Goal: Information Seeking & Learning: Learn about a topic

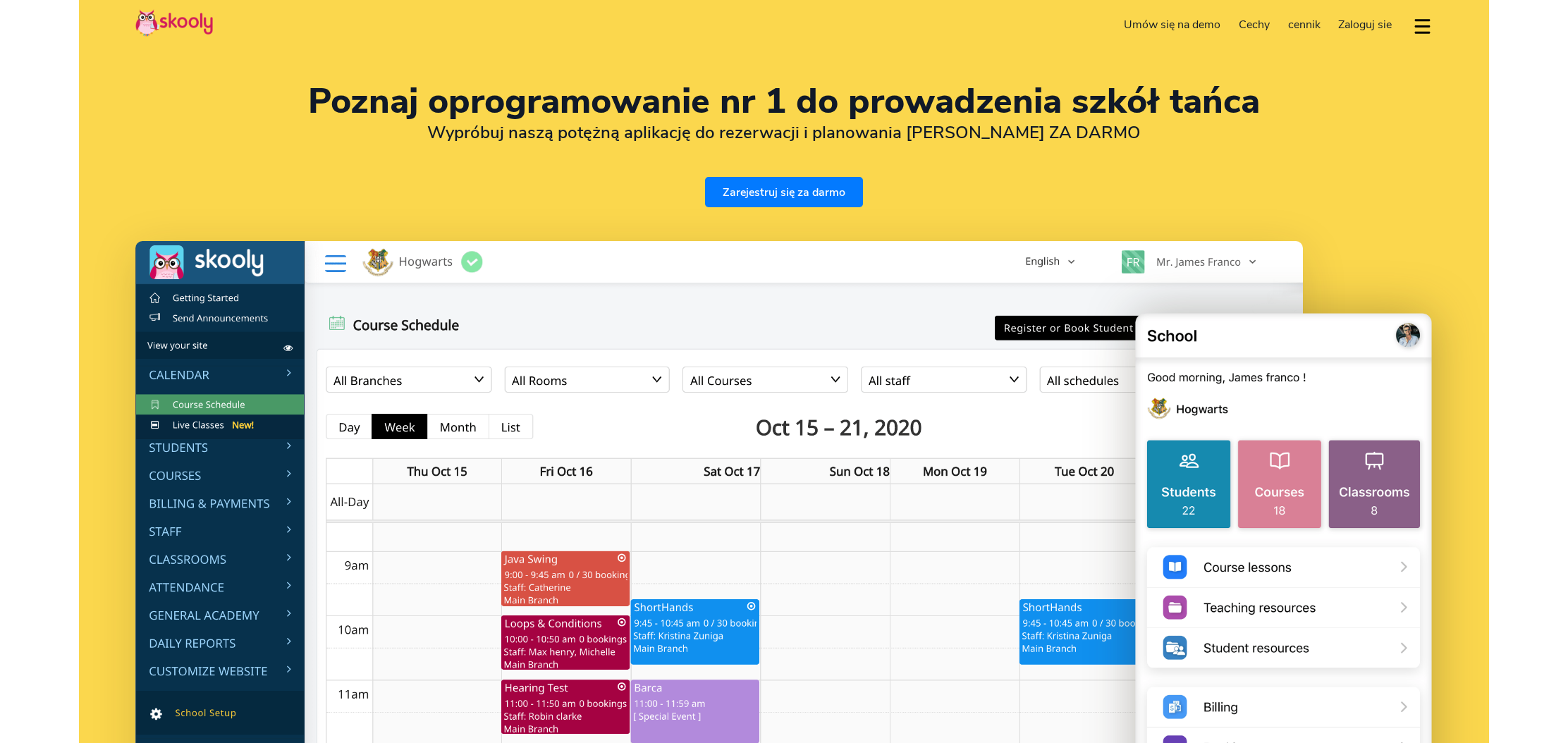
select select "pl"
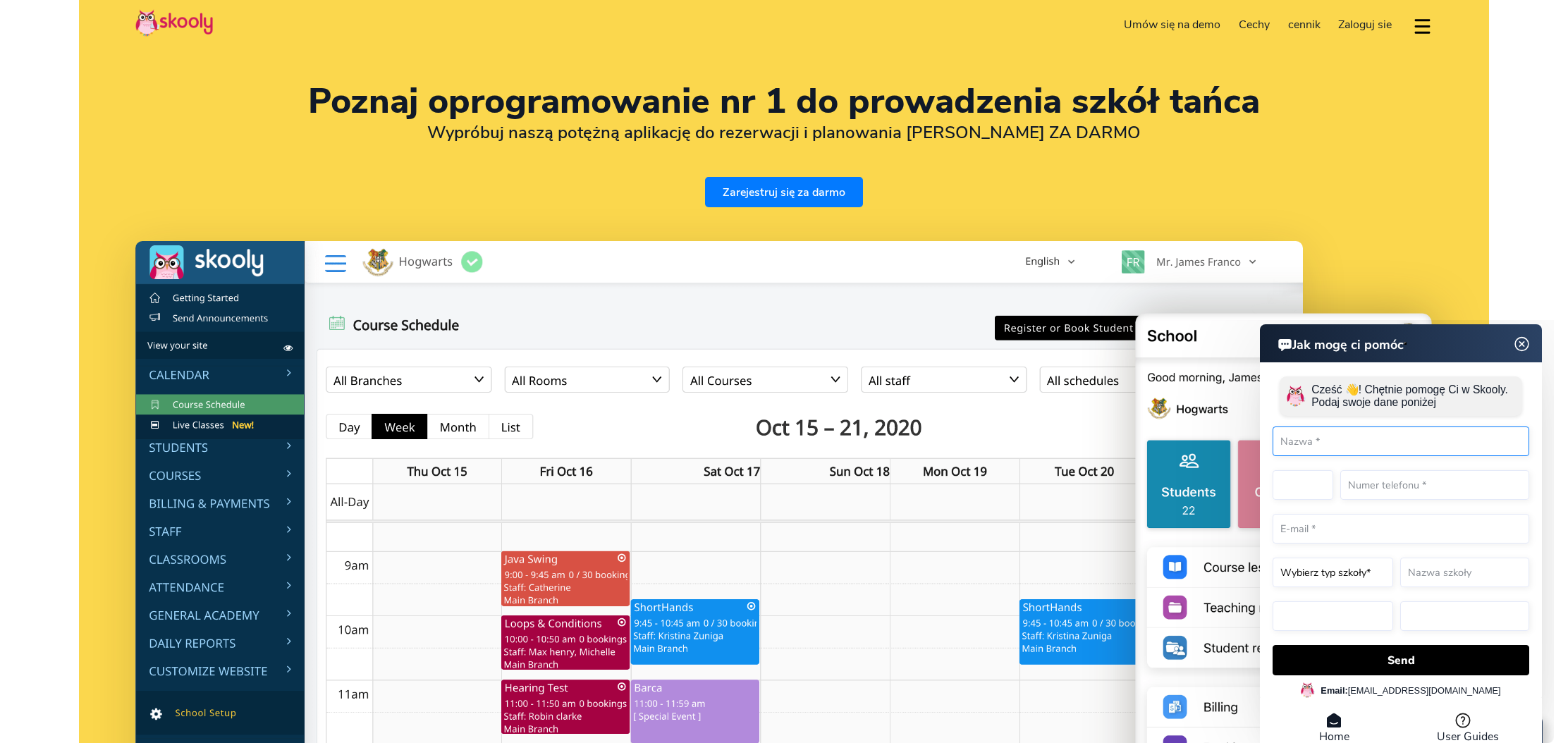
select select "48"
select select "[GEOGRAPHIC_DATA]"
select select "Europe/[GEOGRAPHIC_DATA]"
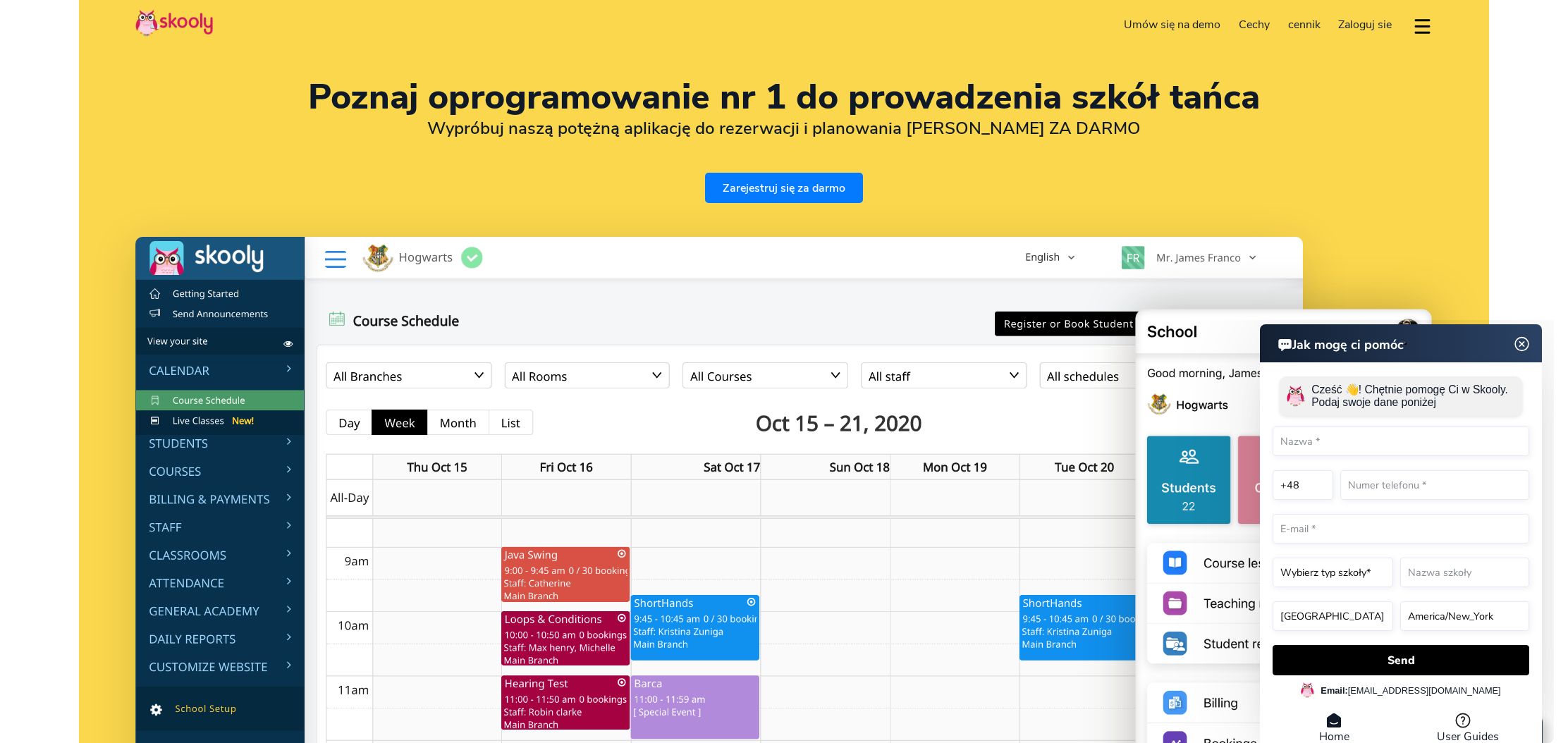
click at [1527, 342] on img at bounding box center [1521, 344] width 26 height 17
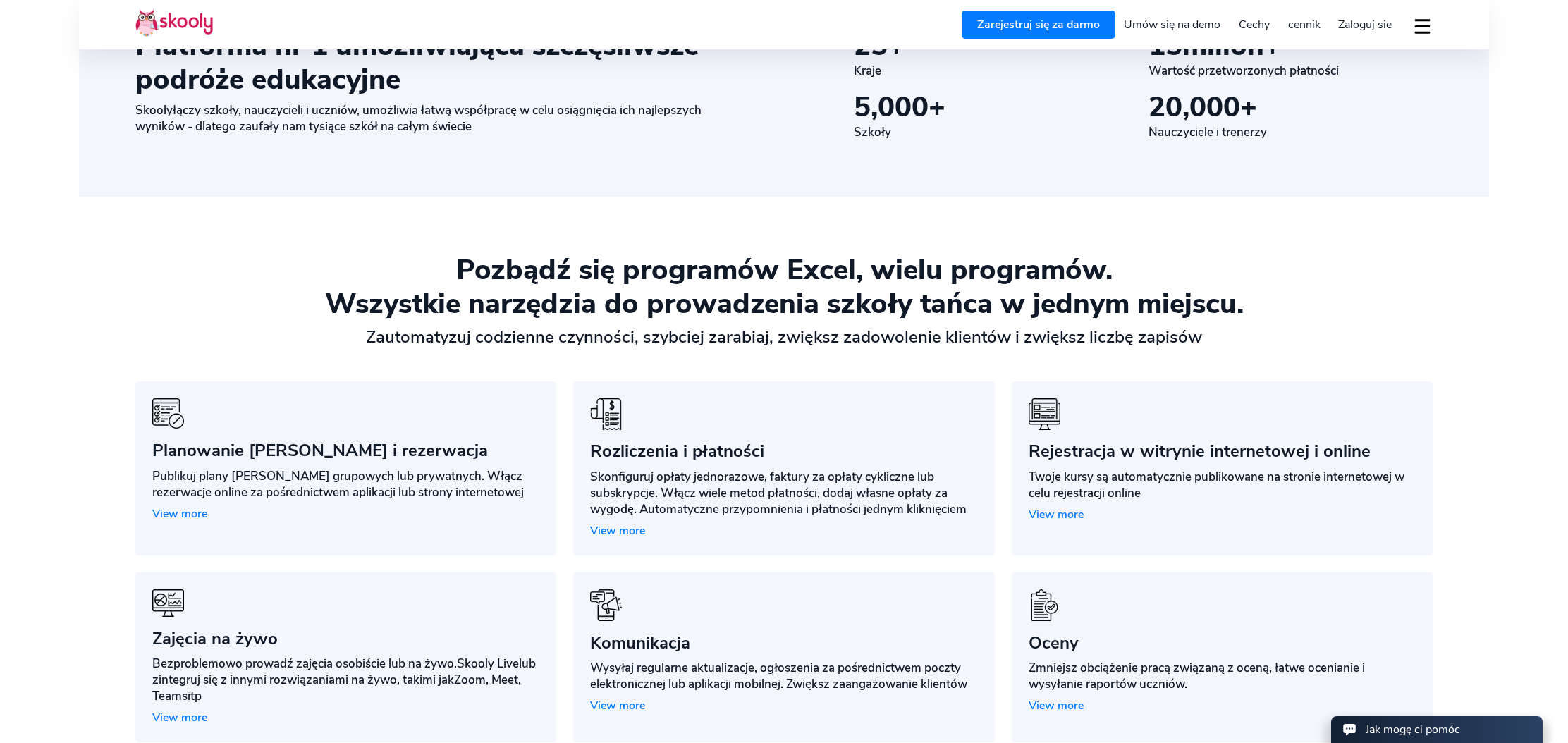
scroll to position [1066, 0]
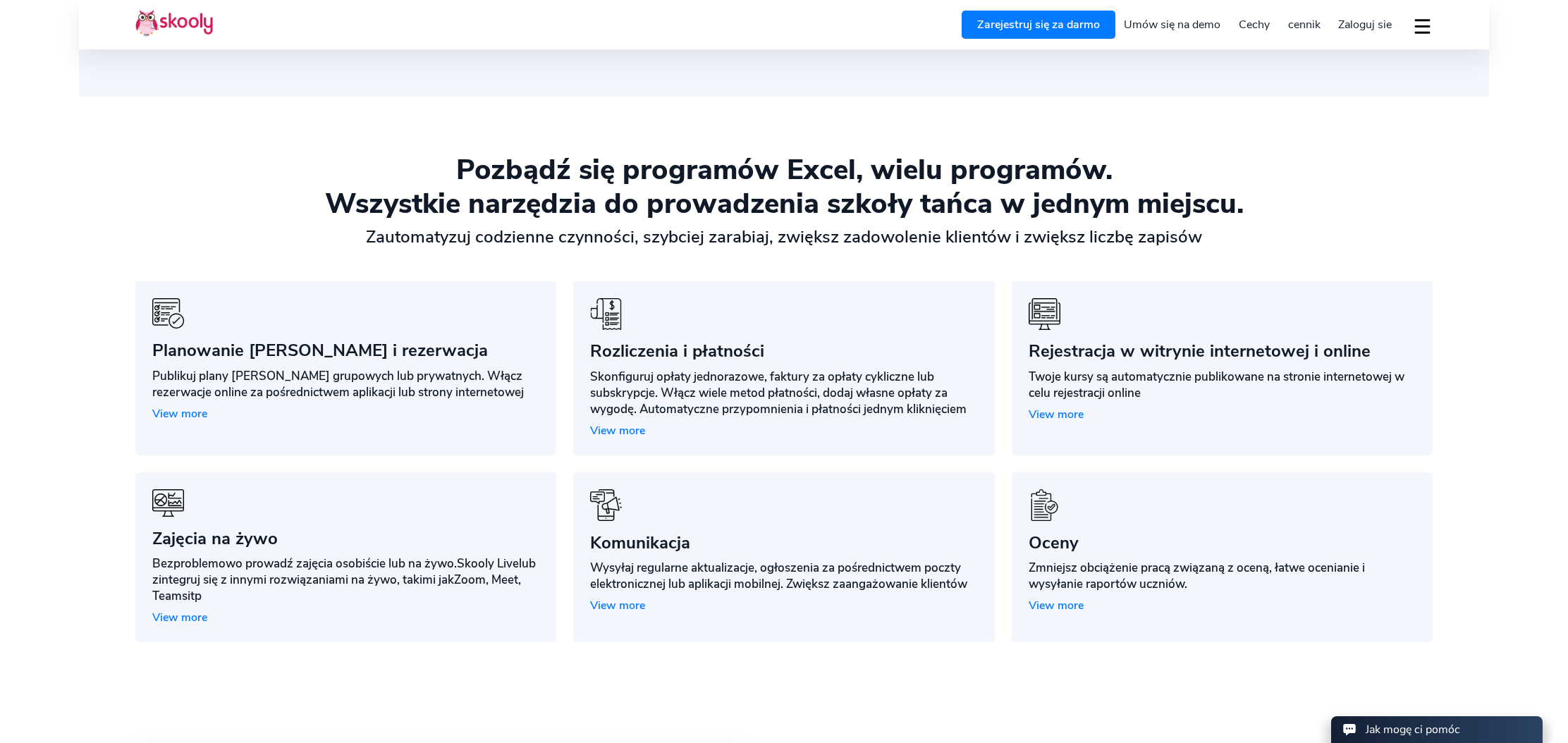
click at [188, 416] on span "View more" at bounding box center [180, 413] width 55 height 15
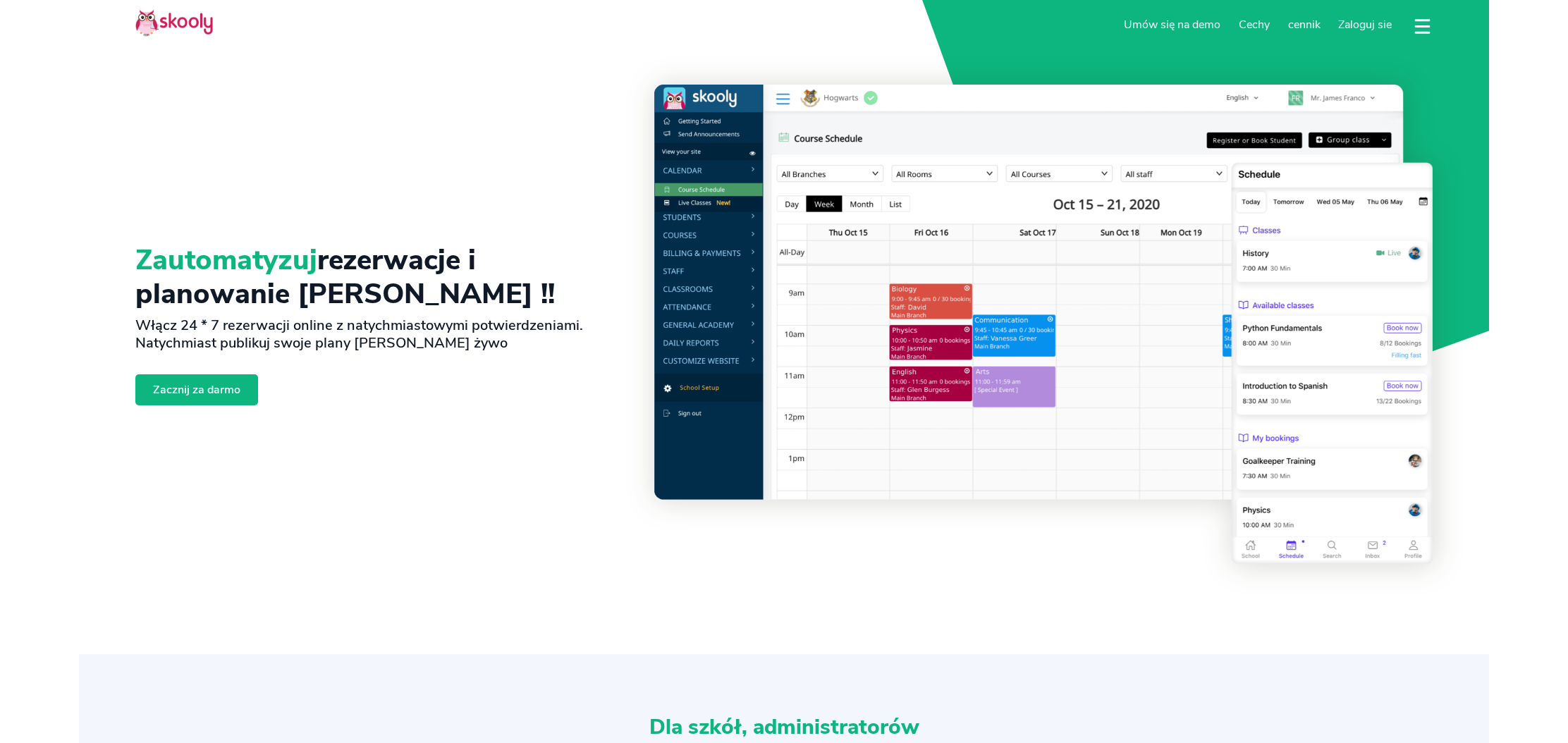
select select "pl"
select select "48"
select select "[GEOGRAPHIC_DATA]"
select select "Europe/[GEOGRAPHIC_DATA]"
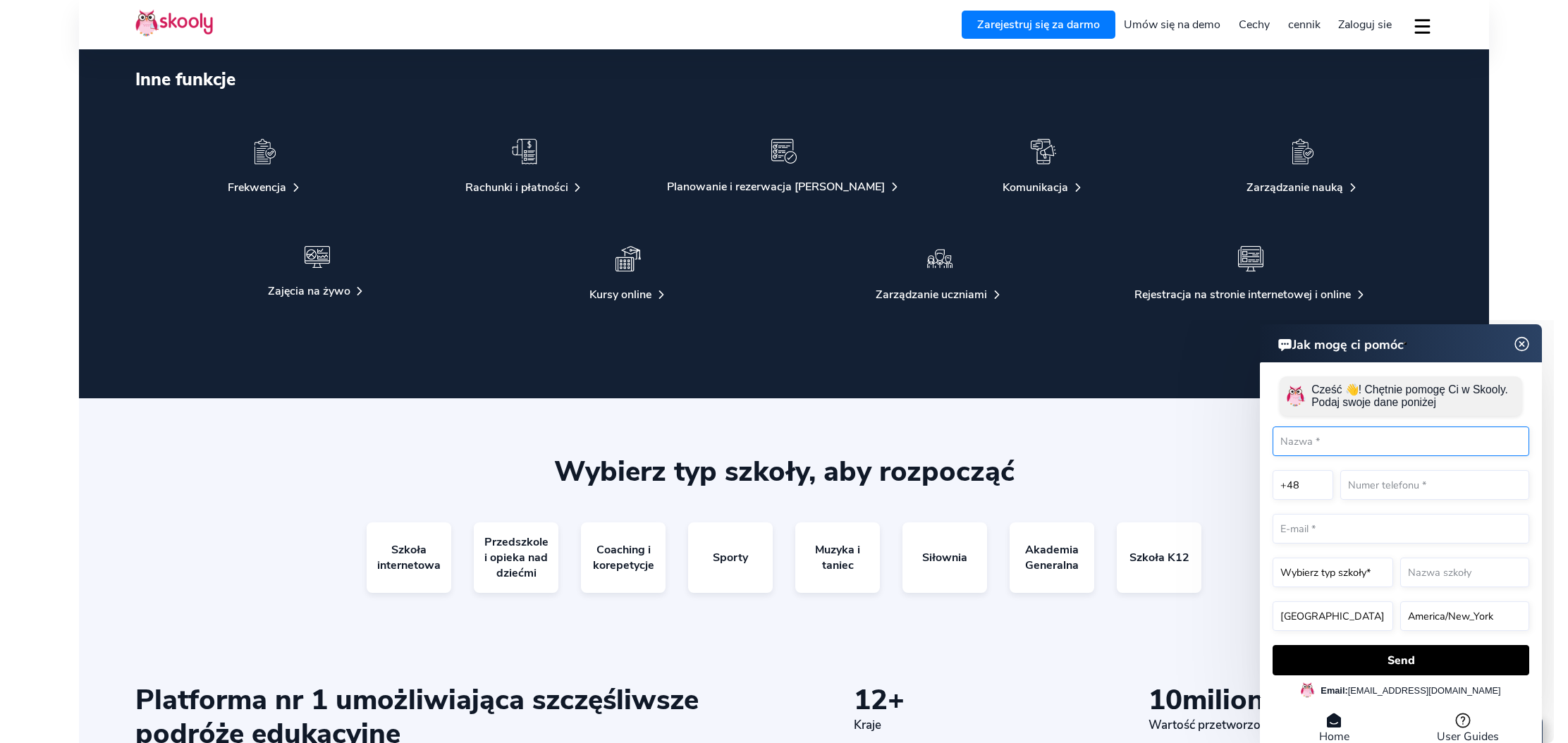
scroll to position [3111, 0]
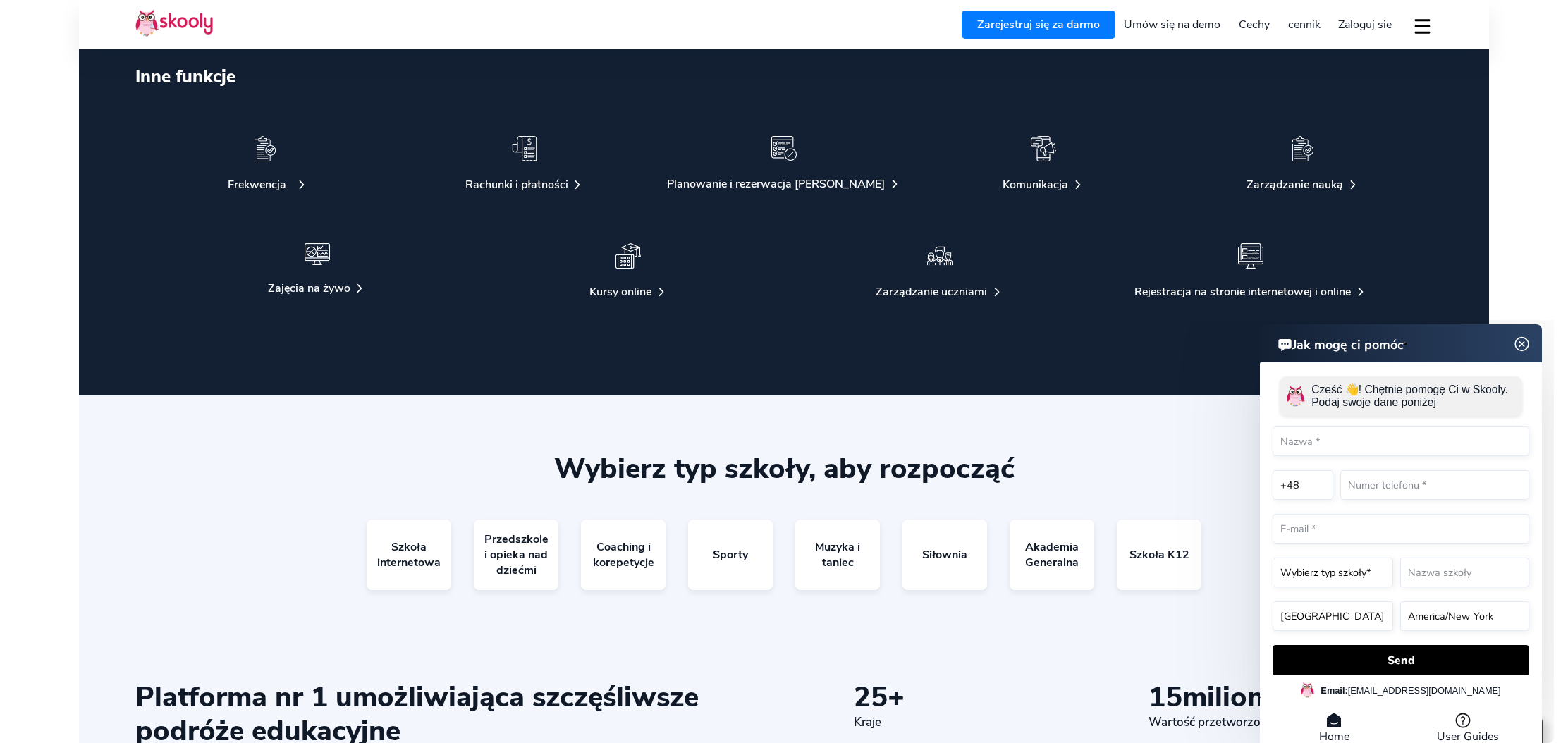
click at [265, 183] on div "Frekwencja" at bounding box center [257, 184] width 58 height 15
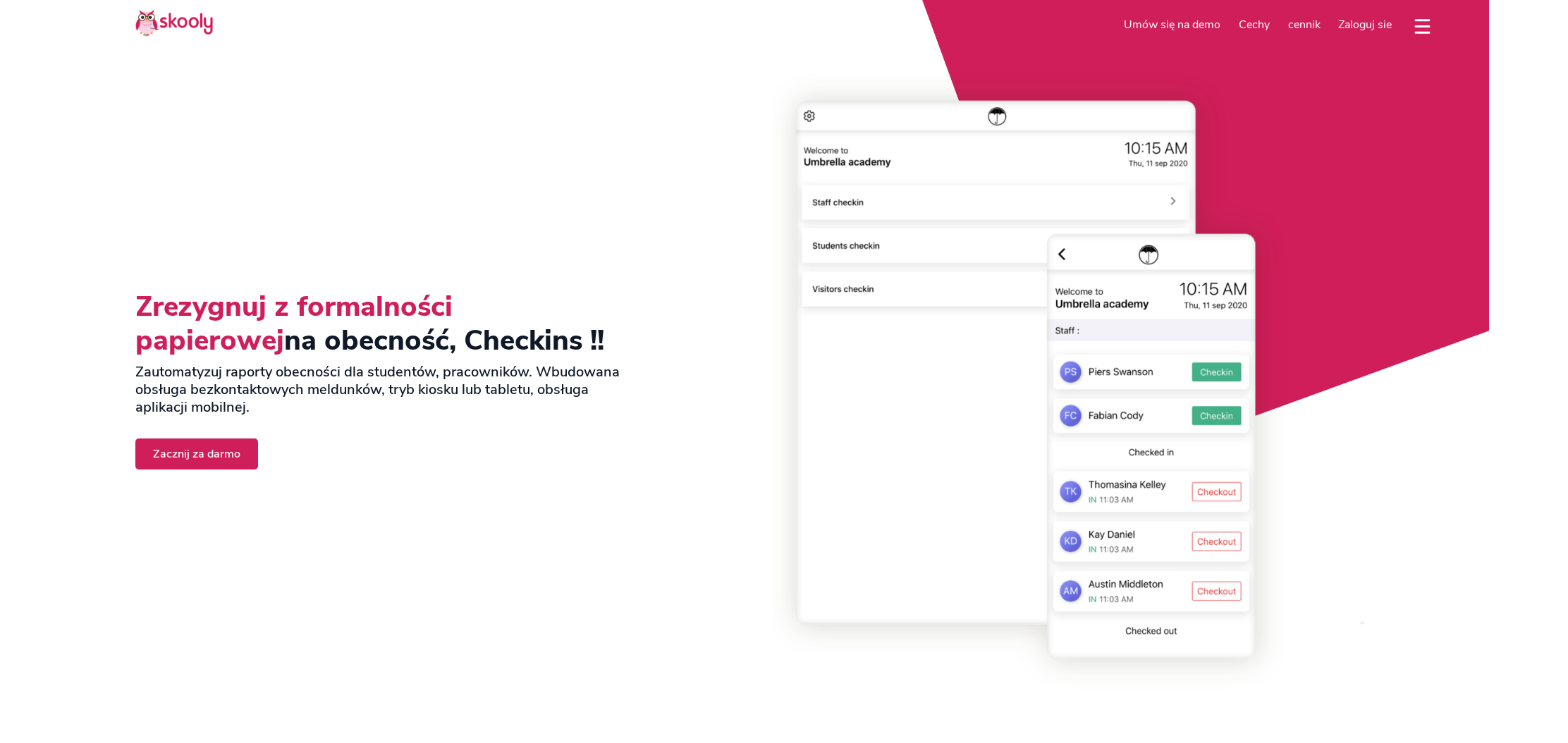
select select "pl"
select select "48"
select select "[GEOGRAPHIC_DATA]"
select select "Europe/[GEOGRAPHIC_DATA]"
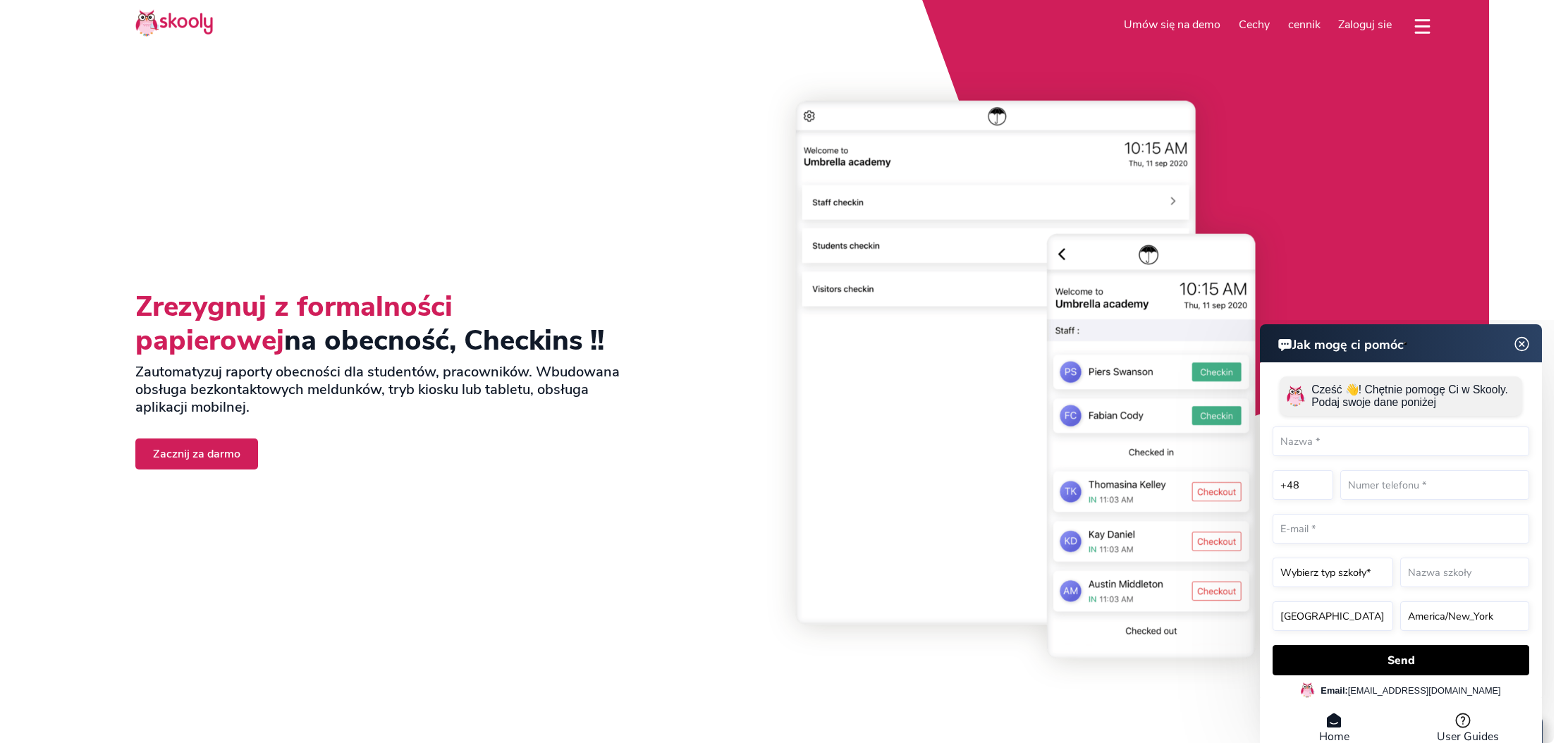
click at [1303, 24] on span "cennik" at bounding box center [1304, 25] width 33 height 15
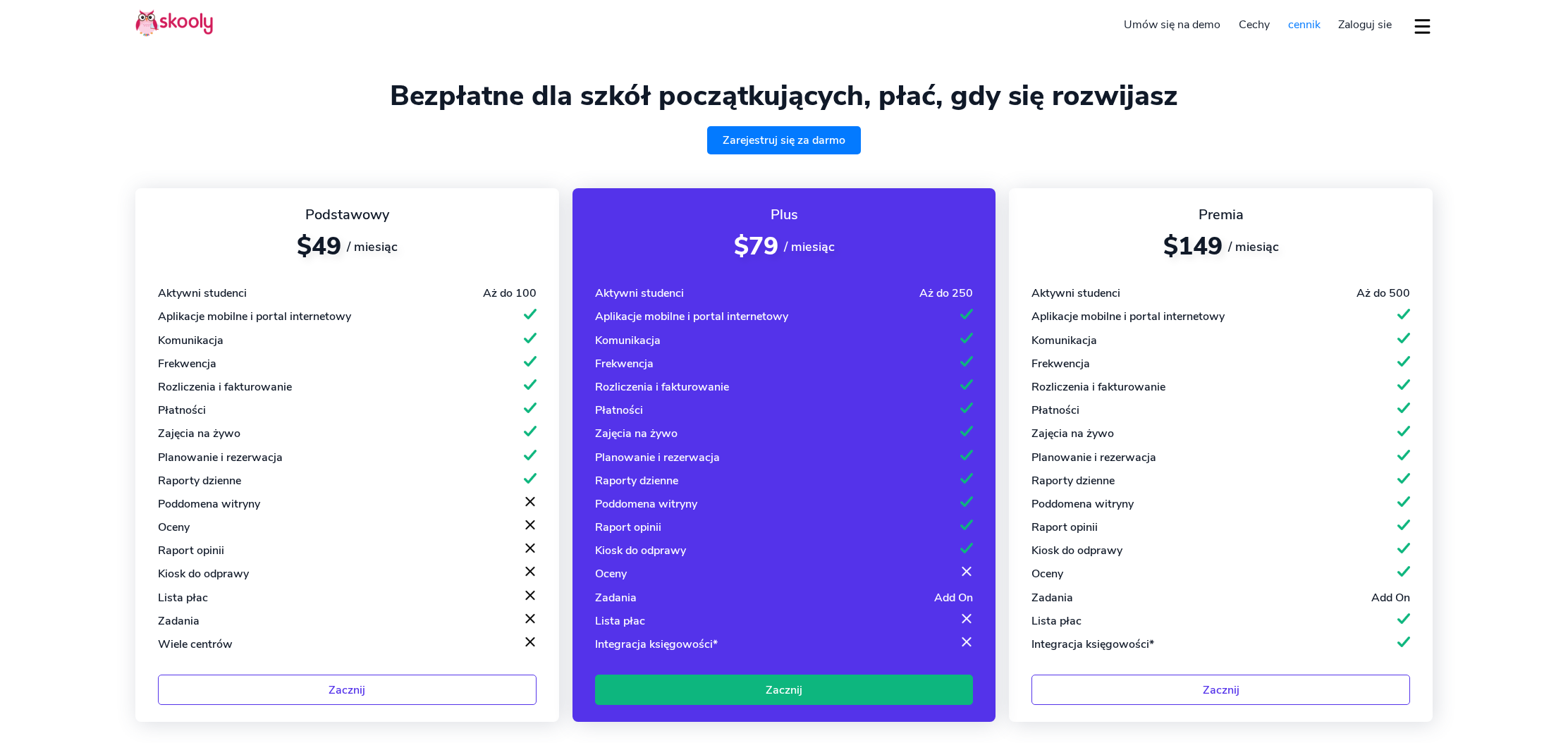
select select "pl"
select select "48"
select select "[GEOGRAPHIC_DATA]"
select select "Europe/[GEOGRAPHIC_DATA]"
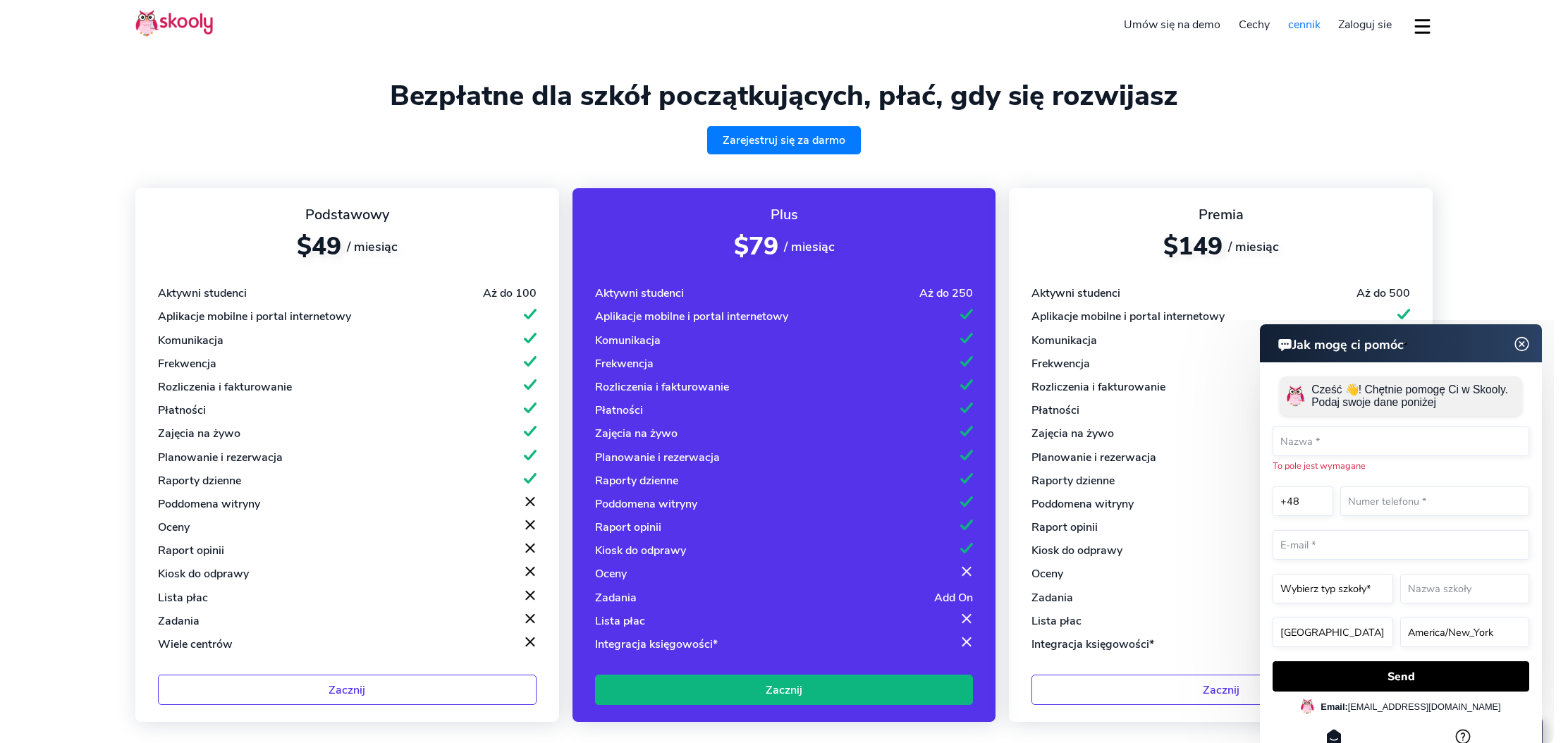
click at [1525, 344] on img at bounding box center [1521, 344] width 26 height 17
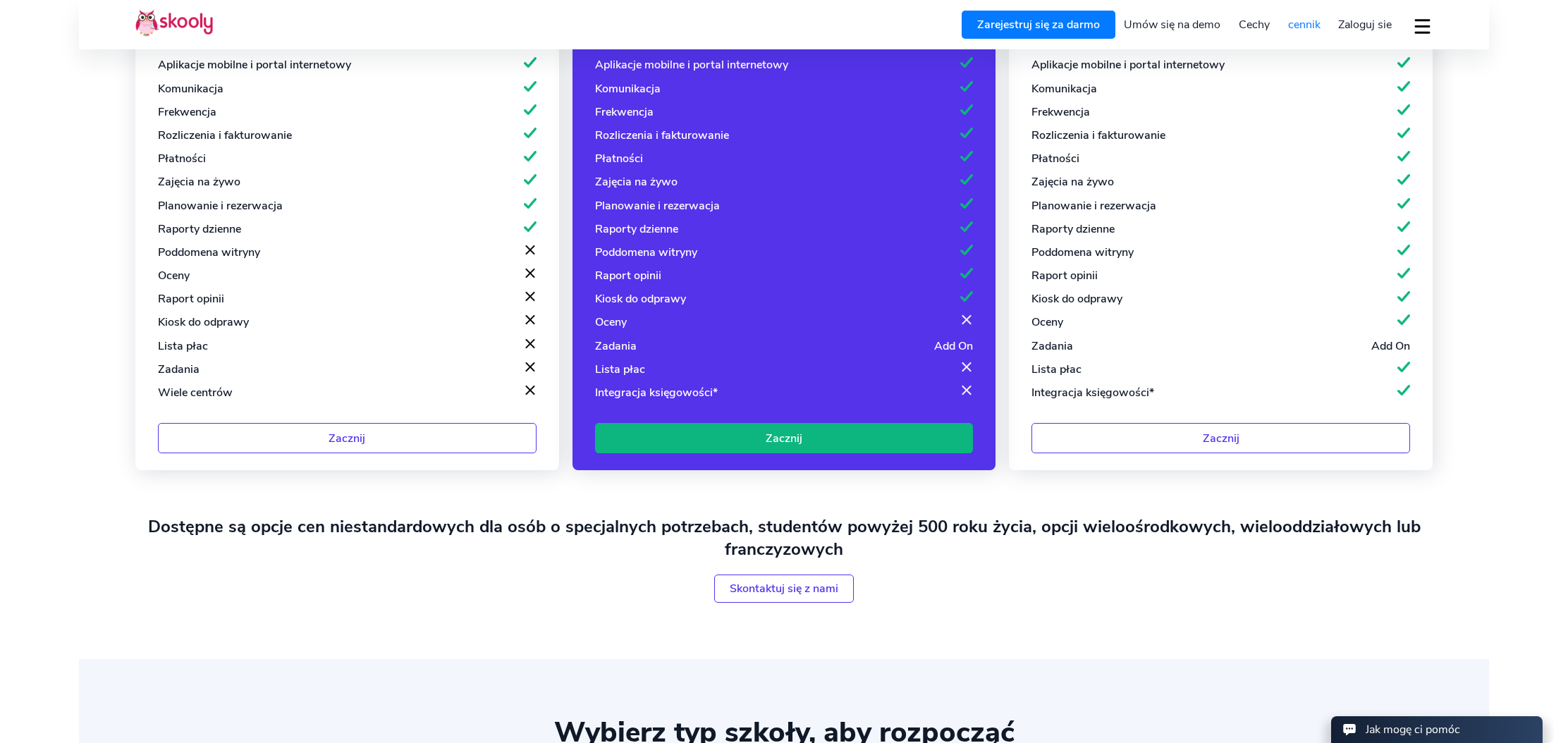
scroll to position [70, 0]
